Goal: Task Accomplishment & Management: Use online tool/utility

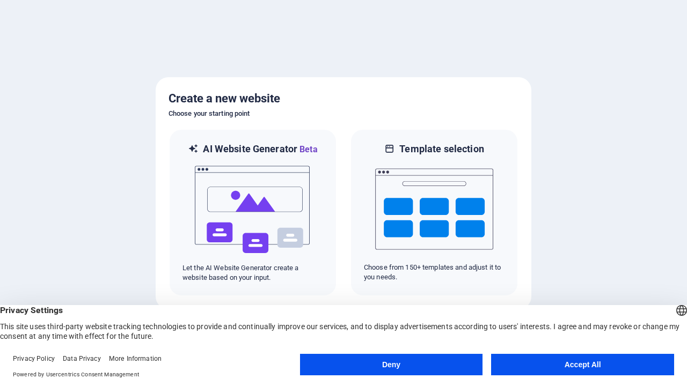
click at [391, 365] on button "Deny" at bounding box center [391, 364] width 183 height 21
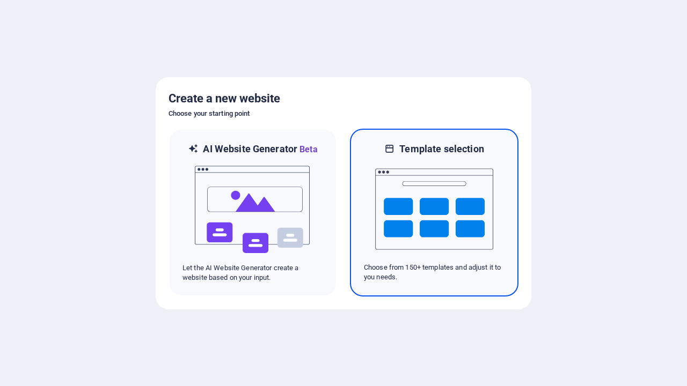
click at [434, 213] on img at bounding box center [434, 209] width 118 height 107
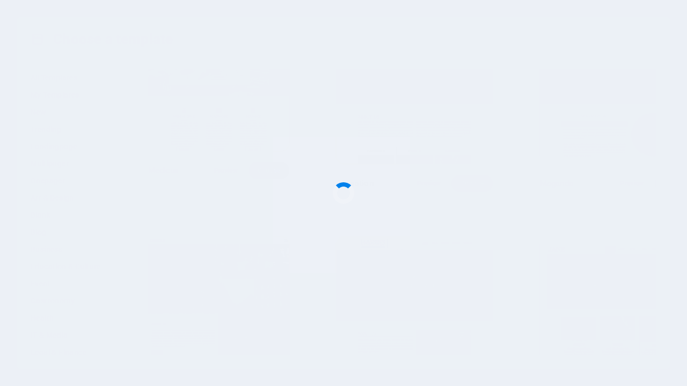
scroll to position [11243, 0]
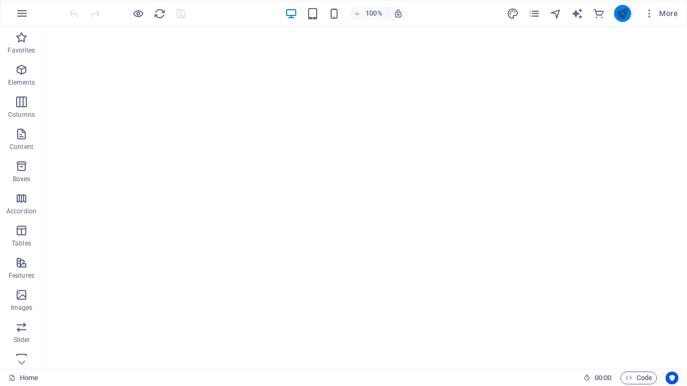
click at [622, 13] on icon "publish" at bounding box center [622, 14] width 12 height 12
